Goal: Information Seeking & Learning: Check status

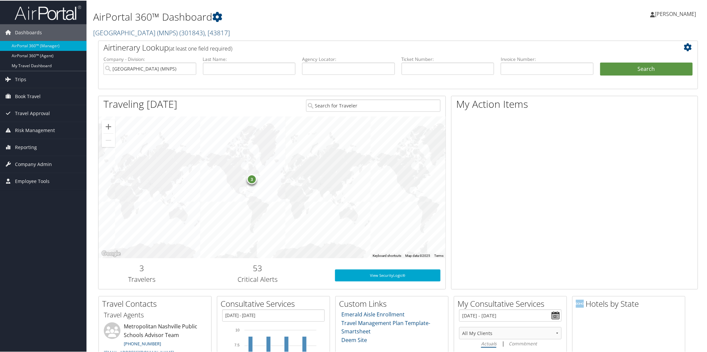
click at [129, 32] on link "Metropolitan Nashville Public Schools (MNPS) ( 301843 ) , [ 43817 ]" at bounding box center [161, 32] width 137 height 9
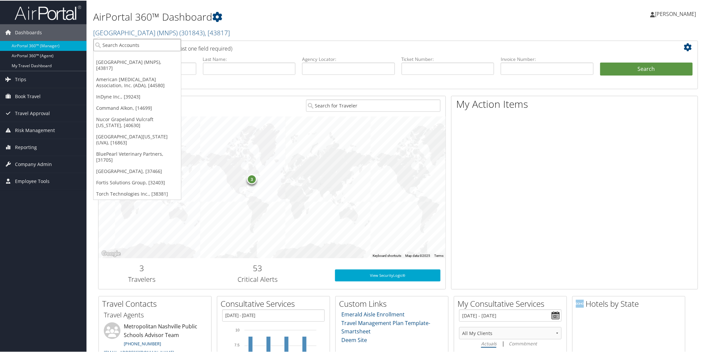
click at [149, 45] on input "search" at bounding box center [137, 44] width 88 height 12
type input "radiance"
click at [130, 60] on div "Account" at bounding box center [151, 63] width 123 height 6
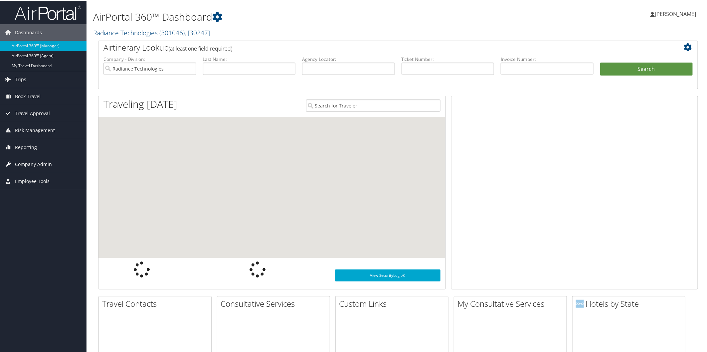
click at [50, 161] on span "Company Admin" at bounding box center [33, 163] width 37 height 17
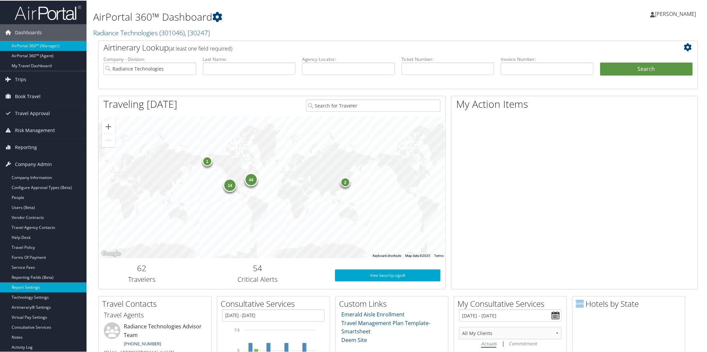
click at [24, 289] on link "Report Settings" at bounding box center [43, 287] width 87 height 10
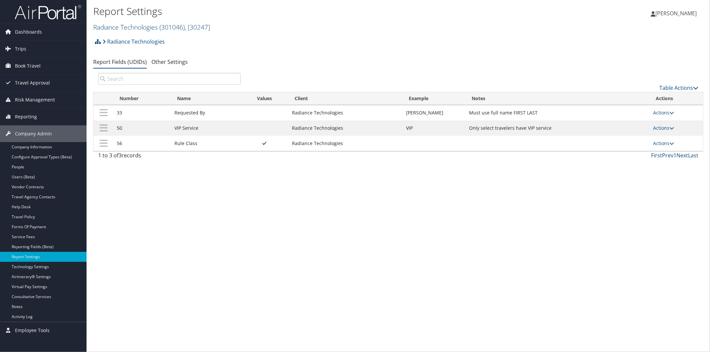
click at [156, 27] on link "Radiance Technologies ( 301046 ) , [ 30247 ]" at bounding box center [151, 27] width 117 height 9
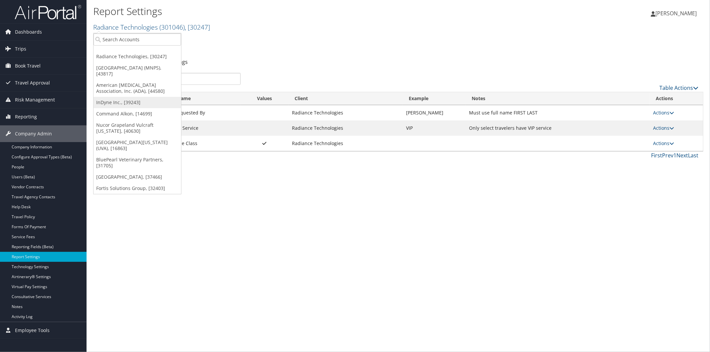
click at [112, 98] on link "InDyne Inc., [39243]" at bounding box center [137, 102] width 88 height 11
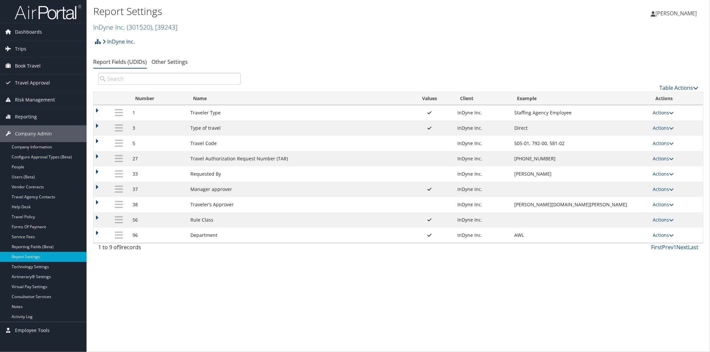
click at [672, 111] on icon at bounding box center [671, 112] width 5 height 5
click at [672, 238] on icon at bounding box center [671, 235] width 5 height 5
click at [631, 267] on link "Edit" at bounding box center [637, 271] width 72 height 11
select select "both"
select select "profiled"
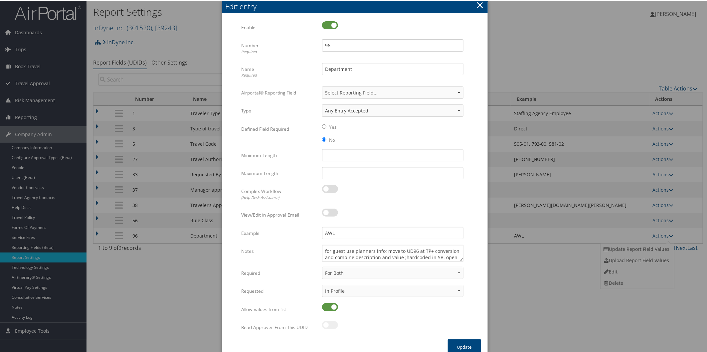
scroll to position [9, 0]
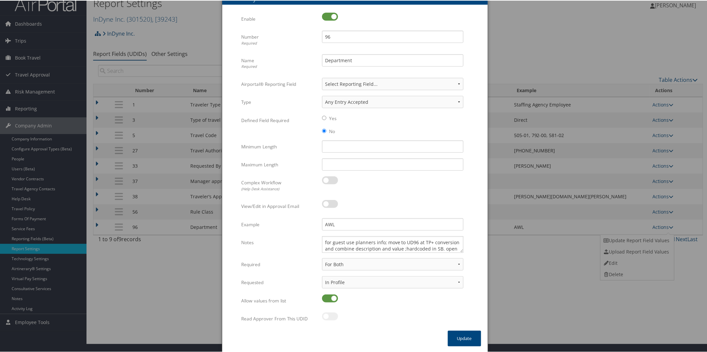
click at [552, 307] on div at bounding box center [355, 176] width 710 height 352
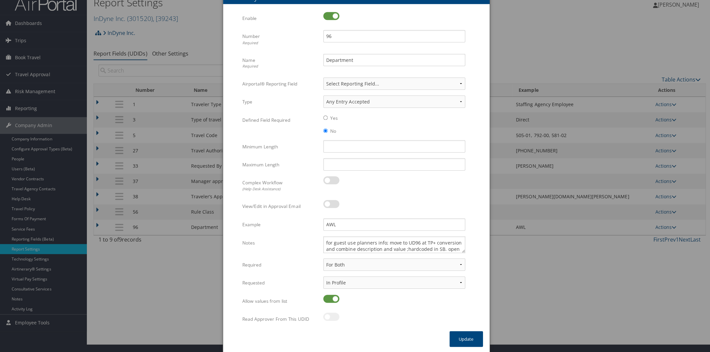
scroll to position [0, 0]
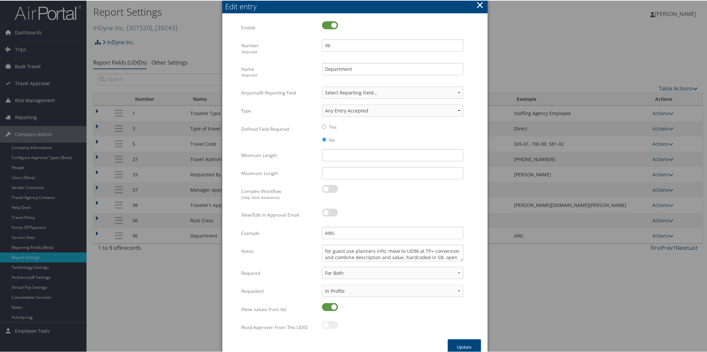
click at [478, 5] on button "×" at bounding box center [480, 4] width 8 height 13
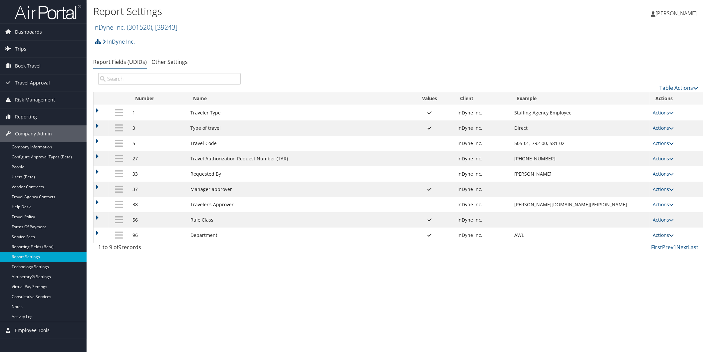
click at [671, 238] on icon at bounding box center [671, 235] width 5 height 5
click at [640, 247] on link "Update Report Field Values" at bounding box center [637, 248] width 72 height 11
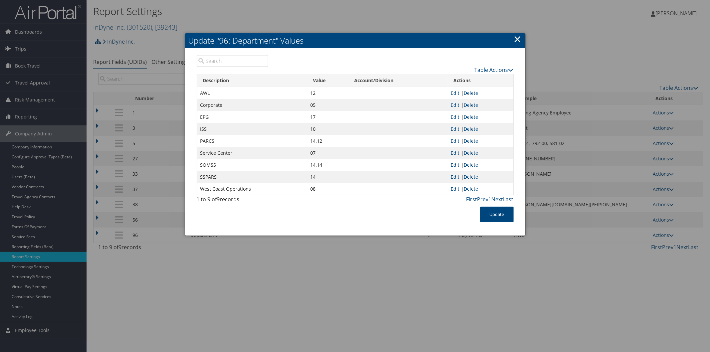
click at [518, 39] on link "×" at bounding box center [518, 38] width 8 height 13
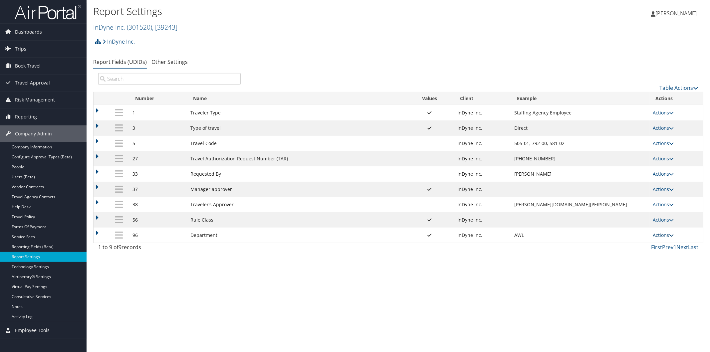
click at [672, 238] on icon at bounding box center [671, 235] width 5 height 5
click at [647, 270] on link "Edit" at bounding box center [637, 271] width 72 height 11
select select "both"
select select "profiled"
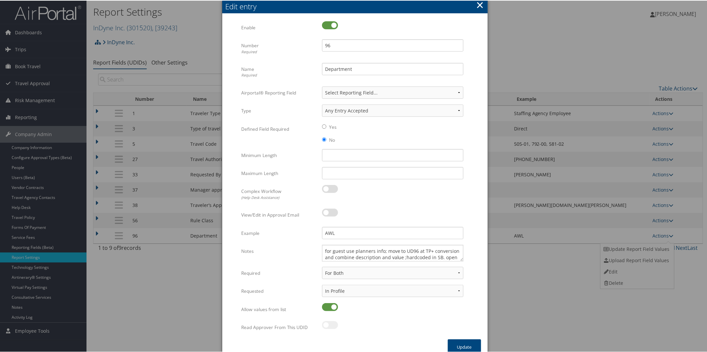
click at [477, 4] on button "×" at bounding box center [480, 4] width 8 height 13
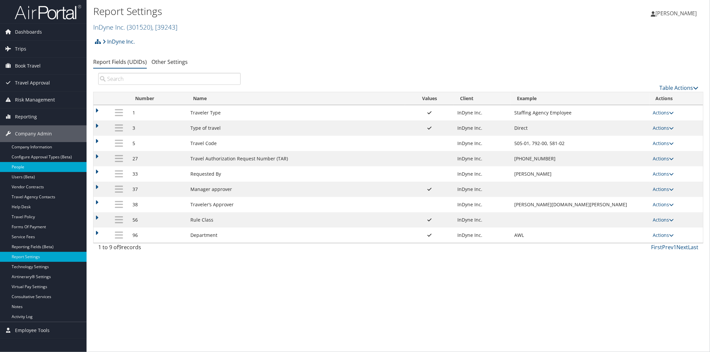
click at [16, 167] on link "People" at bounding box center [43, 167] width 87 height 10
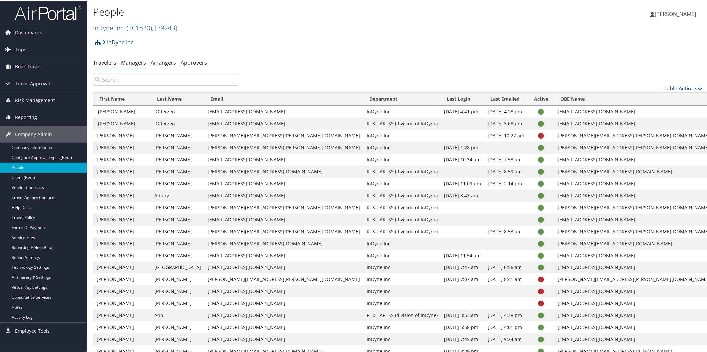
click at [140, 60] on link "Managers" at bounding box center [133, 61] width 25 height 7
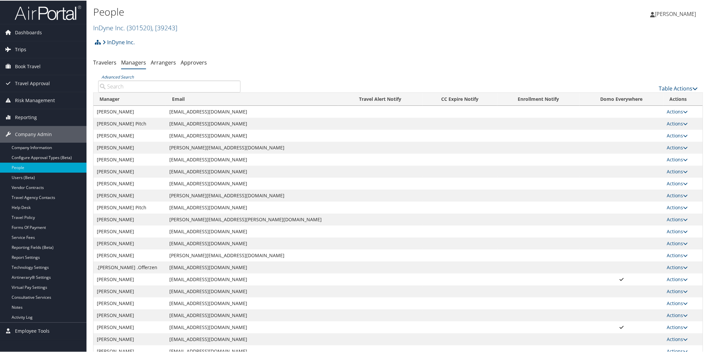
click at [24, 45] on span "Trips" at bounding box center [20, 49] width 11 height 17
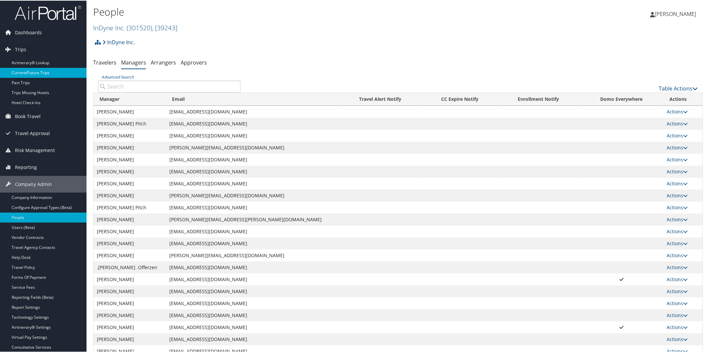
click at [34, 70] on link "Current/Future Trips" at bounding box center [43, 72] width 87 height 10
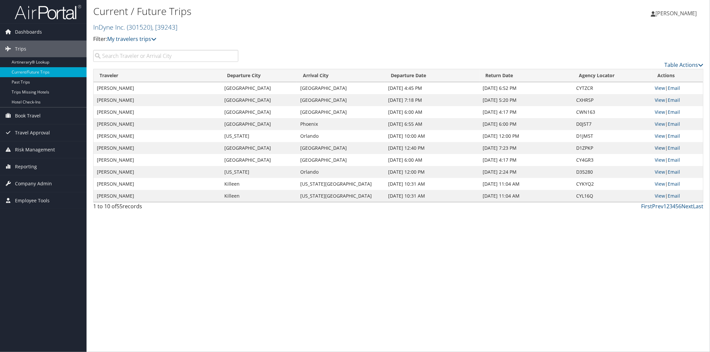
click at [656, 147] on link "View" at bounding box center [659, 148] width 10 height 6
click at [690, 208] on link "Next" at bounding box center [687, 206] width 12 height 7
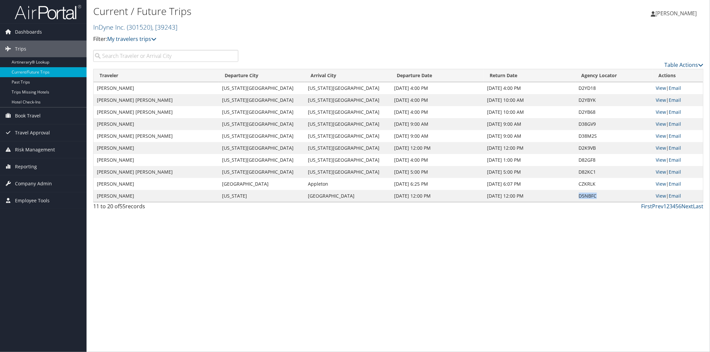
drag, startPoint x: 570, startPoint y: 196, endPoint x: 593, endPoint y: 198, distance: 22.5
click at [593, 198] on td "D5NBFC" at bounding box center [613, 196] width 77 height 12
copy td "D5NBFC"
click at [690, 206] on link "Next" at bounding box center [687, 206] width 12 height 7
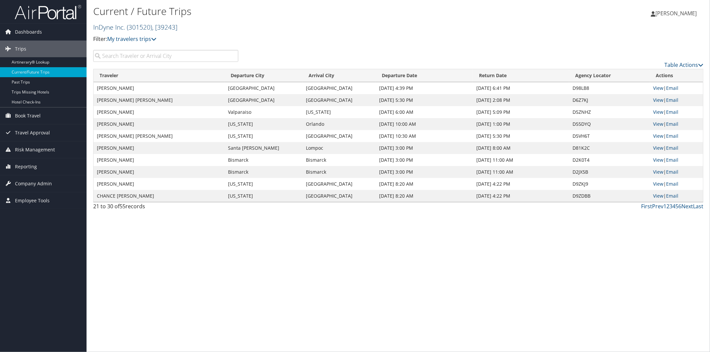
click at [101, 26] on link "InDyne Inc. ( 301520 ) , [ 39243 ]" at bounding box center [135, 27] width 84 height 9
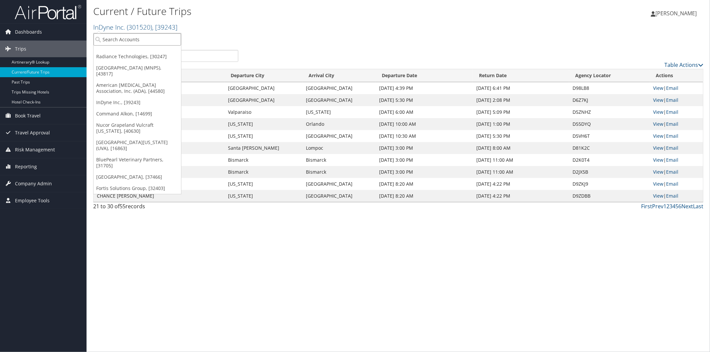
click at [142, 41] on input "search" at bounding box center [137, 39] width 88 height 12
type input "cross cathol"
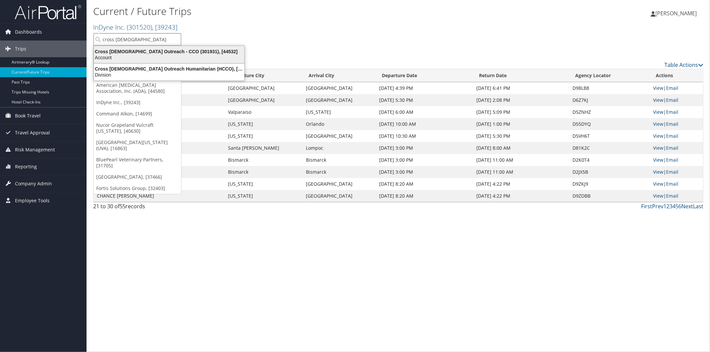
click at [146, 52] on div "Cross Catholic Outreach - CCO (301931), [44532]" at bounding box center [169, 52] width 158 height 6
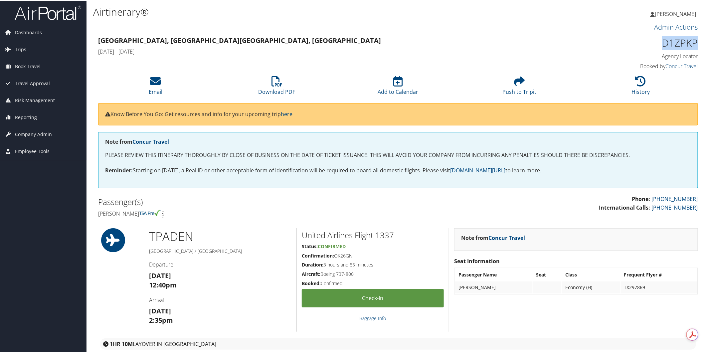
drag, startPoint x: 660, startPoint y: 45, endPoint x: 694, endPoint y: 46, distance: 34.3
click at [694, 46] on h1 "D1ZPKP" at bounding box center [627, 42] width 142 height 14
copy h1 "D1ZPKP"
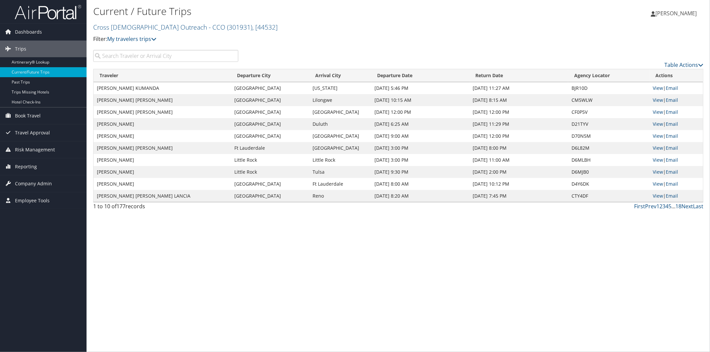
click at [328, 306] on div "Current / Future Trips Cross Catholic Outreach - CCO ( 301931 ) , [ 44532 ] Cro…" at bounding box center [398, 176] width 623 height 352
click at [58, 7] on img at bounding box center [48, 12] width 67 height 16
